Goal: Task Accomplishment & Management: Manage account settings

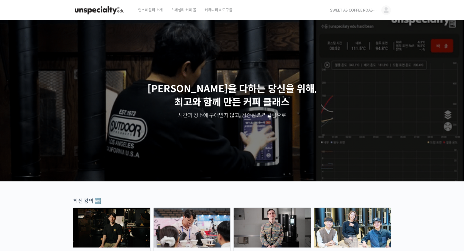
click at [360, 10] on span "SWEET AS COFFEE ROASTERS" at bounding box center [354, 10] width 48 height 5
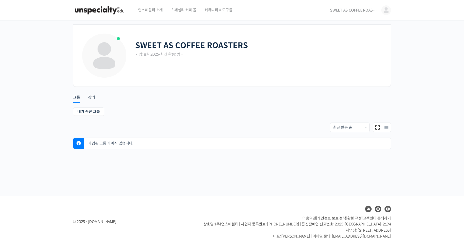
click at [110, 9] on img at bounding box center [99, 10] width 53 height 16
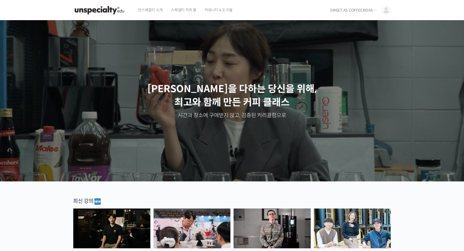
click at [357, 10] on span "SWEET AS COFFEE ROASTERS" at bounding box center [354, 10] width 48 height 5
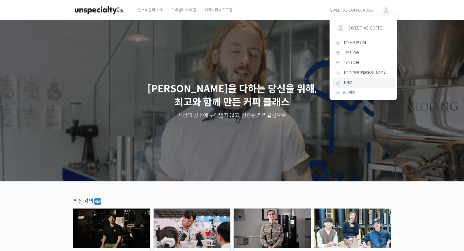
click at [354, 83] on link "내 계정" at bounding box center [362, 83] width 63 height 10
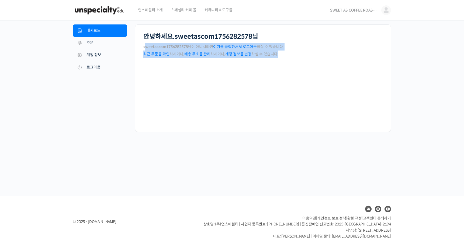
drag, startPoint x: 145, startPoint y: 48, endPoint x: 212, endPoint y: 61, distance: 68.6
click at [212, 61] on div "안녕하세요, sweetascom1756282578 님 sweetascom1756282578 님이 아니시라면 여기를 클릭하셔서 로그아웃 하실 수…" at bounding box center [263, 78] width 256 height 108
click at [213, 63] on div "안녕하세요, sweetascom1756282578 님 sweetascom1756282578 님이 아니시라면 여기를 클릭하셔서 로그아웃 하실 수…" at bounding box center [263, 78] width 256 height 108
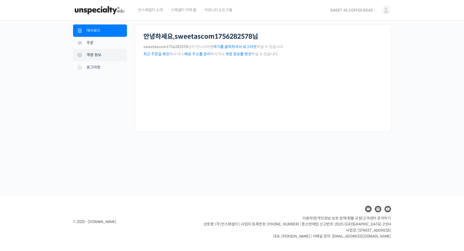
click at [94, 54] on link "계정 정보" at bounding box center [100, 55] width 54 height 12
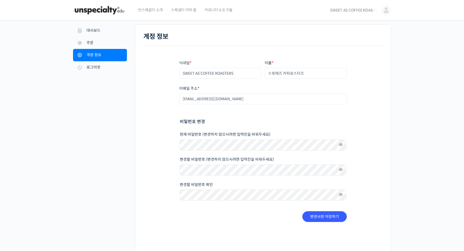
click at [153, 109] on div "닉네임 * SWEET AS COFFEE ROASTERS 이름 * 스윗애즈 커피로스터즈 표시되는 이름 * sweetascom1756282578 …" at bounding box center [262, 141] width 239 height 190
click at [341, 145] on span at bounding box center [339, 144] width 8 height 7
click at [178, 145] on div "닉네임 * SWEET AS COFFEE ROASTERS 이름 * 스윗애즈 커피로스터즈 표시되는 이름 * sweetascom1756282578 …" at bounding box center [262, 141] width 239 height 190
click at [385, 131] on div "계정 정보 닉네임 * SWEET AS COFFEE ROASTERS 이름 * 스윗애즈 커피로스터즈 표시되는 이름 * sweetascom17562…" at bounding box center [263, 138] width 256 height 229
click at [390, 150] on div "계정 정보 닉네임 * SWEET AS COFFEE ROASTERS 이름 * 스윗애즈 커피로스터즈 표시되는 이름 * sweetascom17562…" at bounding box center [263, 138] width 256 height 229
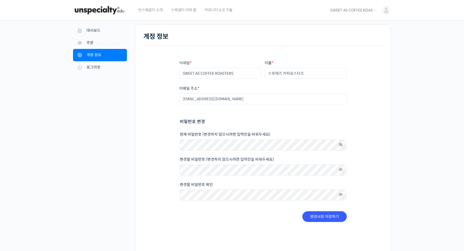
click at [391, 120] on div "계정 정보 내 [DEMOGRAPHIC_DATA] 대시보드 주문 [GEOGRAPHIC_DATA] 주소 계정 정보 로그아웃 계정 정보 닉네임 * …" at bounding box center [231, 145] width 323 height 250
